Goal: Navigation & Orientation: Go to known website

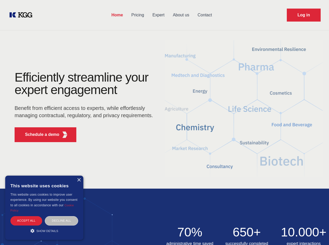
click at [164, 123] on div "Efficiently streamline your expert engagement Benefit from efficient access to …" at bounding box center [85, 108] width 158 height 75
click at [39, 135] on p "Schedule a demo" at bounding box center [42, 135] width 34 height 6
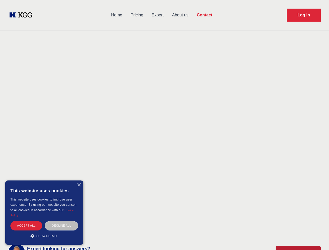
click at [79, 180] on div "× This website uses cookies This website uses cookies to improve user experienc…" at bounding box center [44, 212] width 78 height 64
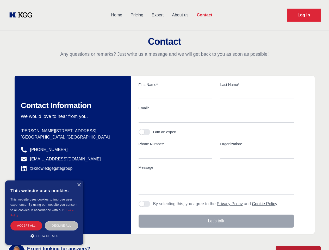
click at [26, 221] on div "Accept all" at bounding box center [26, 225] width 32 height 9
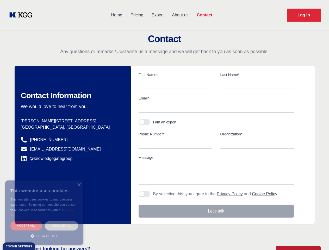
click at [61, 221] on div "Decline all" at bounding box center [61, 225] width 33 height 9
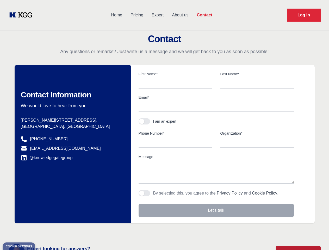
click at [44, 231] on main "Contact Any questions or remarks? Just write us a message and we will get back …" at bounding box center [164, 135] width 329 height 271
